Goal: Task Accomplishment & Management: Complete application form

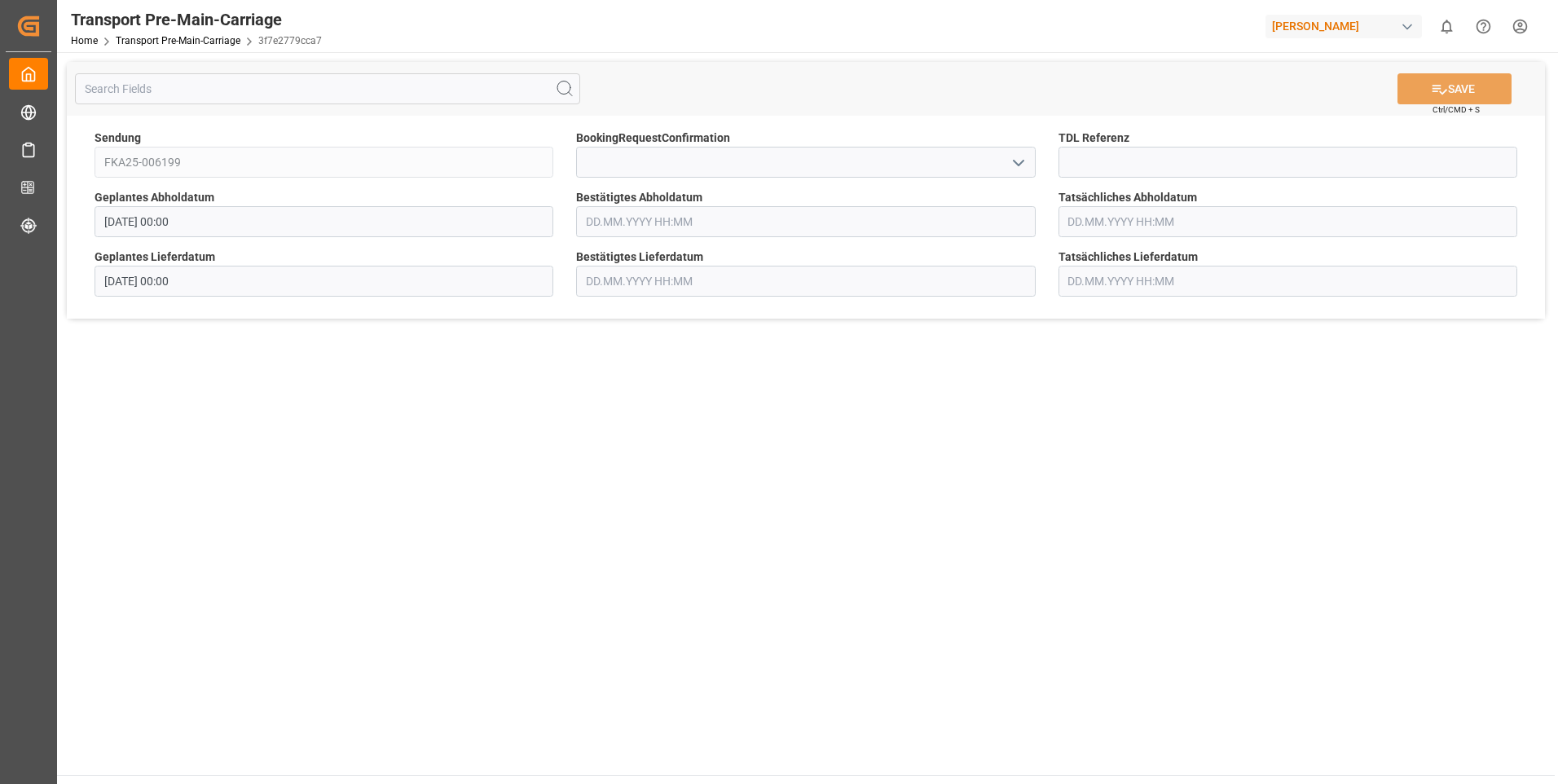
click at [1018, 162] on icon "open menu" at bounding box center [1018, 163] width 19 height 19
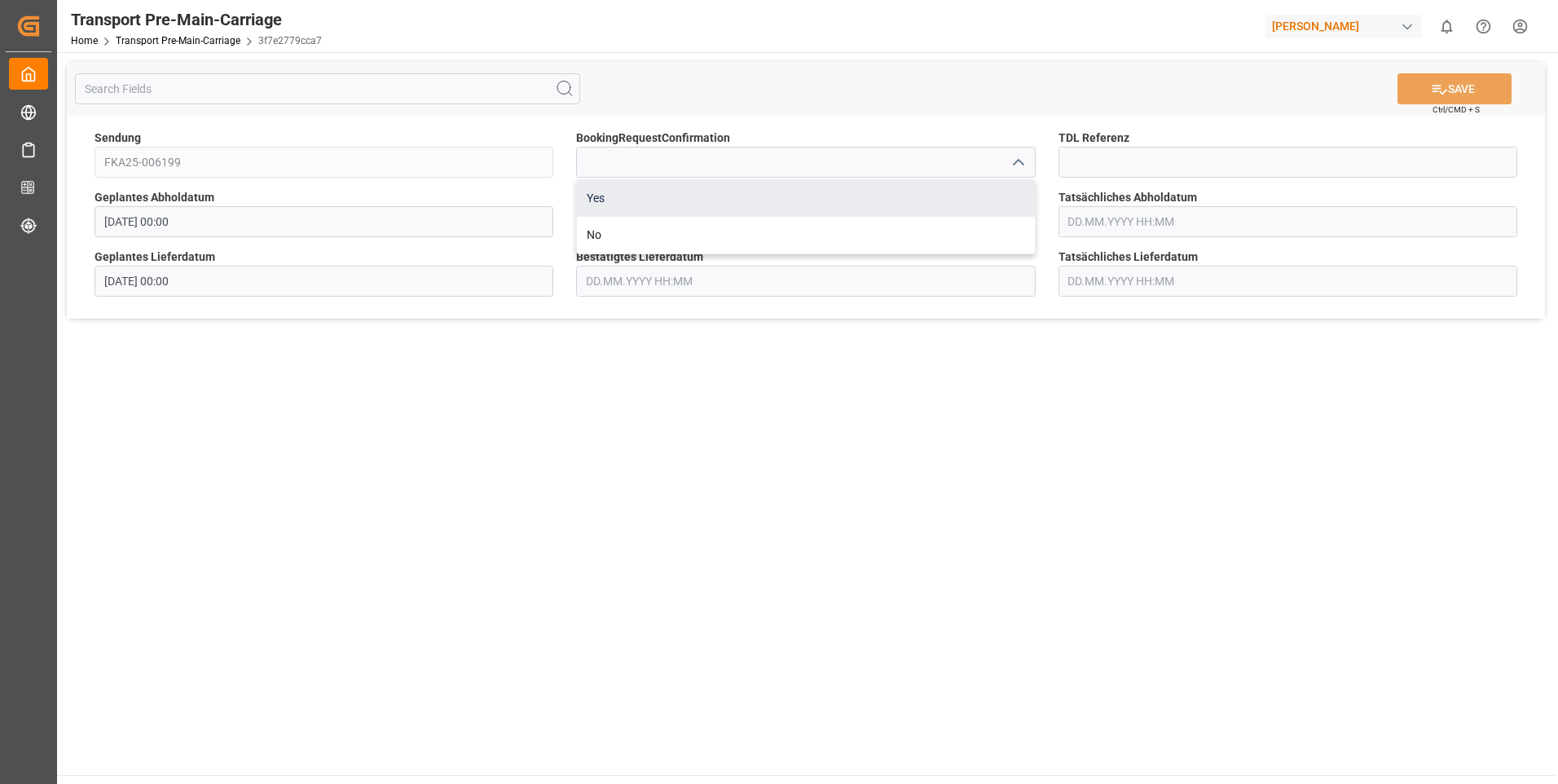
click at [1005, 182] on div "Yes" at bounding box center [805, 199] width 457 height 37
type input "Yes"
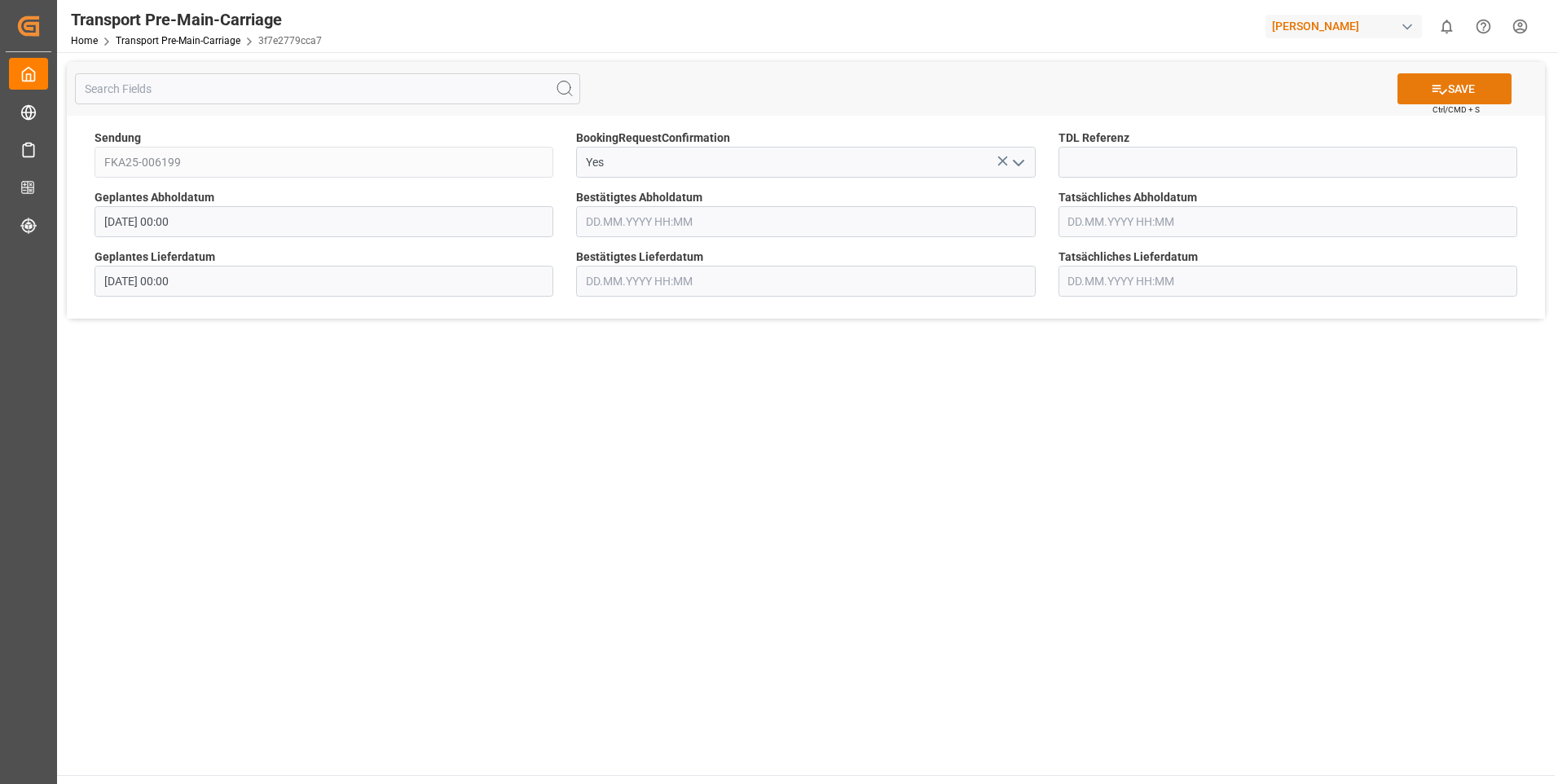
click at [1438, 88] on icon at bounding box center [1439, 90] width 14 height 10
type input "[DATE] 00:00"
